Goal: Task Accomplishment & Management: Complete application form

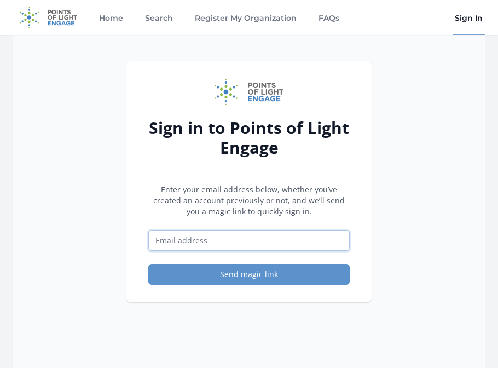
click at [274, 240] on input "Email address" at bounding box center [248, 240] width 201 height 21
drag, startPoint x: 197, startPoint y: 242, endPoint x: 172, endPoint y: 242, distance: 25.2
click at [172, 242] on input "[EMAIL_ADDRESS][DOMAIN_NAME]" at bounding box center [248, 240] width 201 height 21
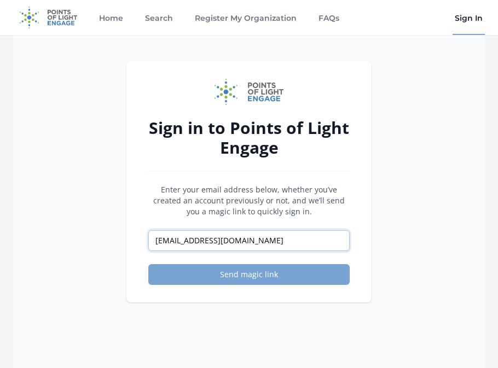
type input "[EMAIL_ADDRESS][DOMAIN_NAME]"
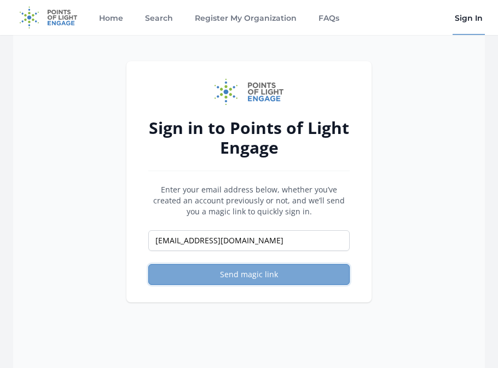
click at [176, 278] on button "Send magic link" at bounding box center [248, 274] width 201 height 21
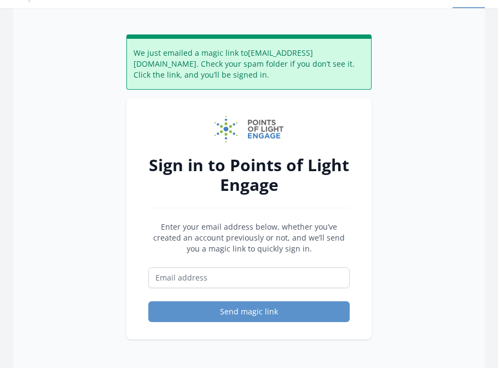
scroll to position [38, 0]
